Goal: Find specific page/section: Find specific page/section

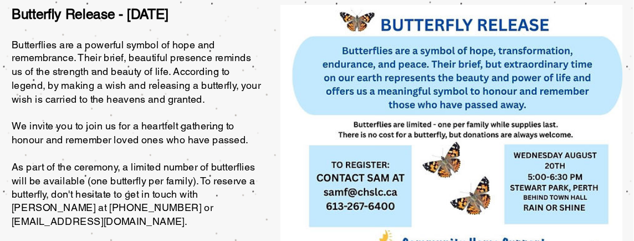
scroll to position [166, 0]
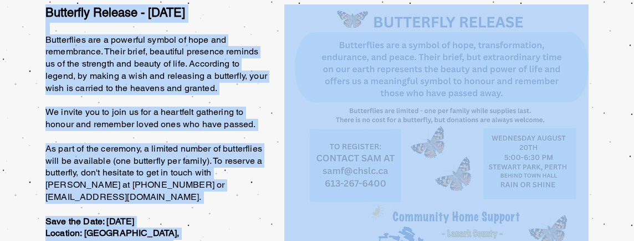
drag, startPoint x: 515, startPoint y: 0, endPoint x: 285, endPoint y: 131, distance: 264.7
click at [285, 131] on section "Butterfly Release - August 20, 2025 Butterflies are a powerful symbol of hope a…" at bounding box center [317, 160] width 634 height 349
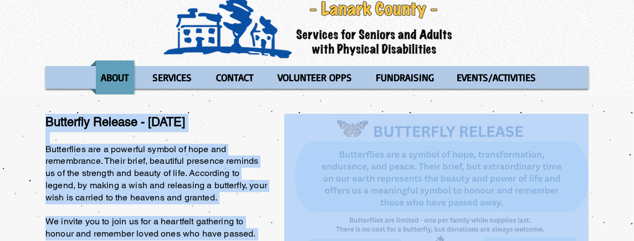
scroll to position [69, 0]
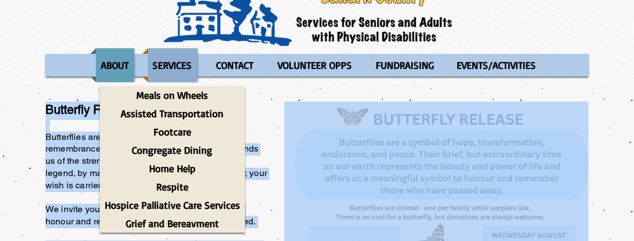
click at [172, 63] on p "SERVICES" at bounding box center [172, 65] width 49 height 34
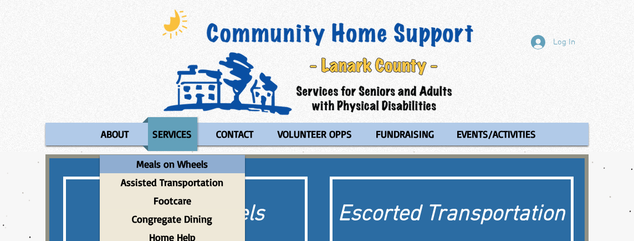
click at [163, 163] on p "Meals on Wheels" at bounding box center [172, 164] width 81 height 18
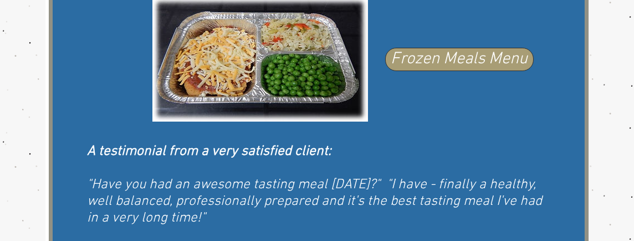
scroll to position [762, 0]
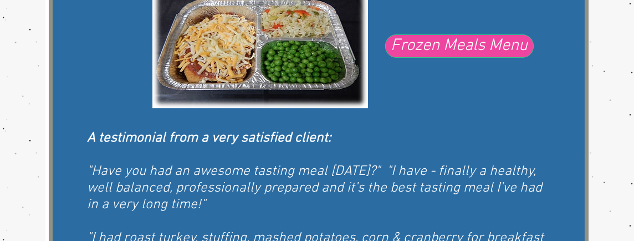
click at [466, 48] on span "Frozen Meals Menu" at bounding box center [459, 45] width 137 height 23
